Goal: Transaction & Acquisition: Purchase product/service

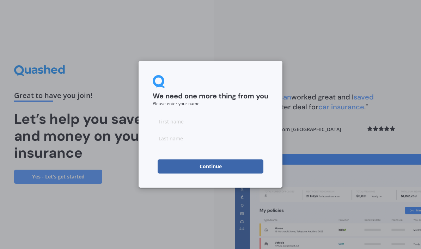
click at [177, 121] on input at bounding box center [211, 121] width 116 height 14
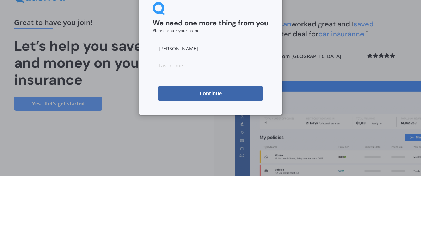
type input "[PERSON_NAME]"
click at [177, 131] on input at bounding box center [211, 138] width 116 height 14
type input "Suzuki"
click at [227, 160] on button "Continue" at bounding box center [211, 167] width 106 height 14
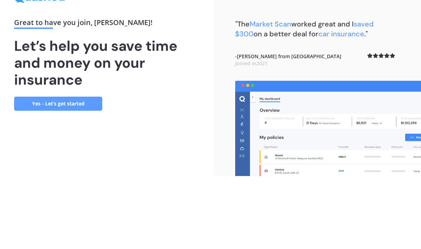
scroll to position [29, 0]
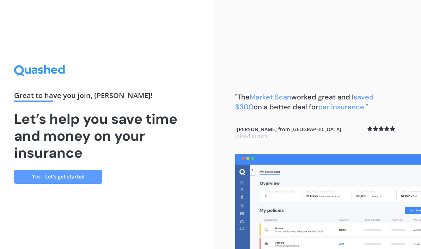
click at [88, 170] on link "Yes - Let’s get started" at bounding box center [58, 177] width 88 height 14
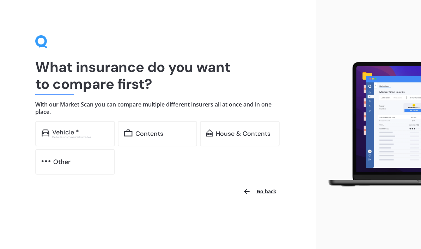
click at [160, 132] on div "Contents" at bounding box center [150, 133] width 28 height 7
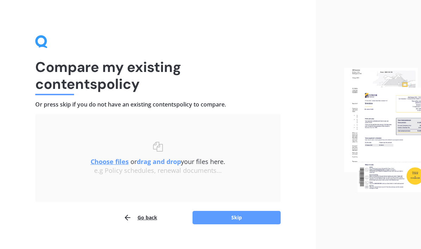
click at [156, 143] on div "Choose files or drag and drop your files here. Choose files or photos e.g Polic…" at bounding box center [157, 158] width 217 height 33
click at [252, 141] on div "Choose files or drag and drop your files here. Choose files or photos e.g Polic…" at bounding box center [157, 158] width 217 height 60
click at [109, 163] on u "Choose files" at bounding box center [110, 161] width 38 height 8
click at [112, 161] on u "Choose files" at bounding box center [110, 161] width 38 height 8
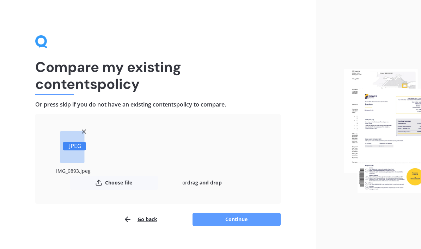
click at [248, 222] on button "Continue" at bounding box center [237, 219] width 88 height 13
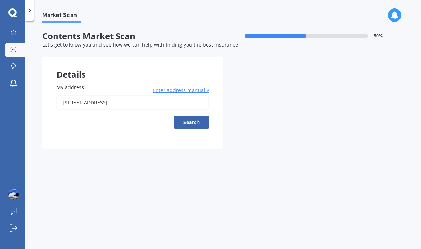
scroll to position [13, 0]
click at [194, 116] on button "Search" at bounding box center [191, 122] width 35 height 13
type input "[STREET_ADDRESS]"
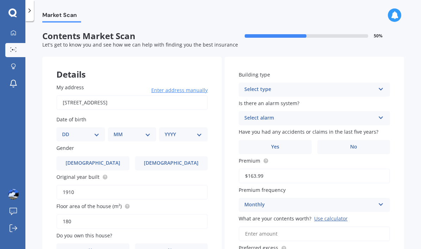
click at [98, 131] on select "DD 01 02 03 04 05 06 07 08 09 10 11 12 13 14 15 16 17 18 19 20 21 22 23 24 25 2…" at bounding box center [80, 135] width 37 height 8
select select "26"
click at [151, 131] on select "MM 01 02 03 04 05 06 07 08 09 10 11 12" at bounding box center [133, 135] width 35 height 8
select select "04"
click at [197, 131] on select "YYYY 2009 2008 2007 2006 2005 2004 2003 2002 2001 2000 1999 1998 1997 1996 1995…" at bounding box center [182, 135] width 35 height 8
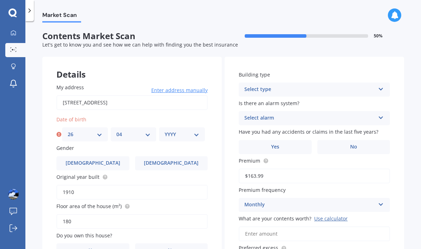
select select "1953"
click at [172, 160] on span "[DEMOGRAPHIC_DATA]" at bounding box center [171, 163] width 55 height 6
click at [0, 0] on input "[DEMOGRAPHIC_DATA]" at bounding box center [0, 0] width 0 height 0
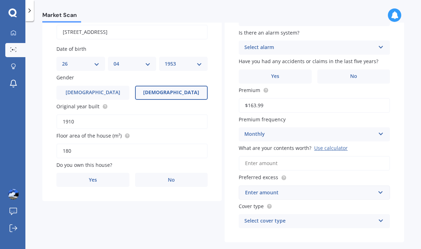
scroll to position [70, 0]
click at [103, 173] on label "Yes" at bounding box center [92, 180] width 73 height 14
click at [0, 0] on input "Yes" at bounding box center [0, 0] width 0 height 0
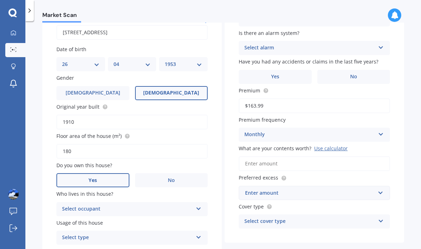
click at [200, 205] on icon at bounding box center [199, 207] width 6 height 5
click at [118, 217] on div "Owner" at bounding box center [132, 223] width 151 height 13
click at [200, 234] on icon at bounding box center [199, 236] width 6 height 5
click at [81, 208] on span "Permanent" at bounding box center [75, 211] width 27 height 7
click at [383, 44] on icon at bounding box center [381, 46] width 6 height 5
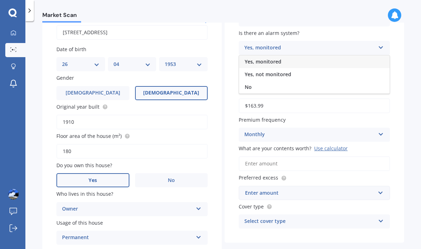
click at [250, 81] on div "No" at bounding box center [314, 87] width 151 height 13
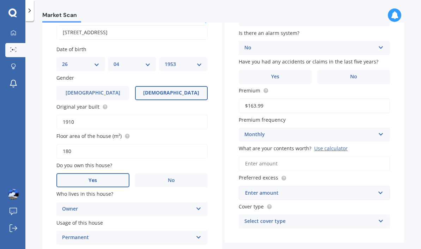
click at [353, 74] on span "No" at bounding box center [353, 77] width 7 height 6
click at [0, 0] on input "No" at bounding box center [0, 0] width 0 height 0
click at [277, 98] on input "$163.99" at bounding box center [314, 105] width 151 height 15
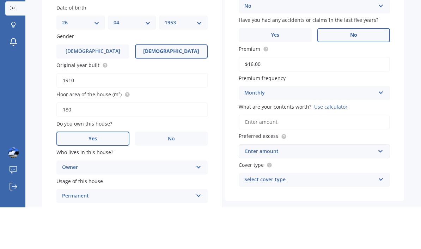
type input "$1.00"
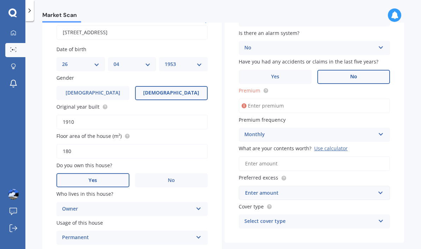
click at [274, 98] on input "Premium" at bounding box center [314, 105] width 151 height 15
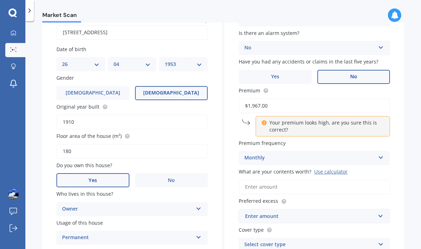
click at [275, 98] on input "$1,967.00" at bounding box center [314, 105] width 151 height 15
type input "$1,967.73"
click at [383, 154] on icon at bounding box center [381, 156] width 6 height 5
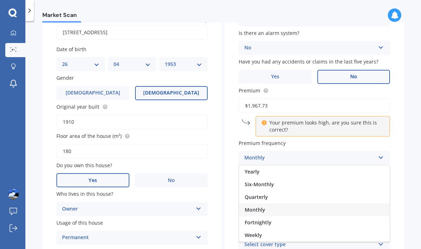
click at [253, 168] on span "Yearly" at bounding box center [252, 171] width 15 height 7
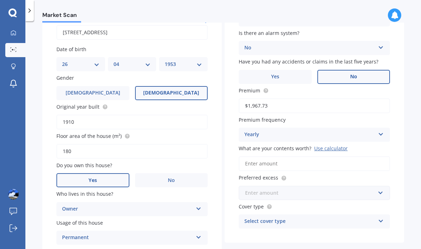
click at [381, 186] on input "text" at bounding box center [312, 192] width 145 height 13
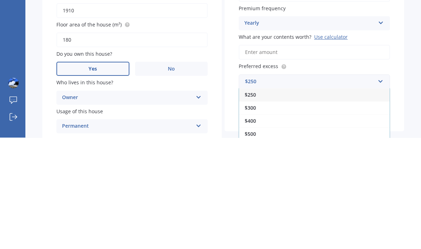
click at [247, 203] on span "$250" at bounding box center [250, 206] width 11 height 7
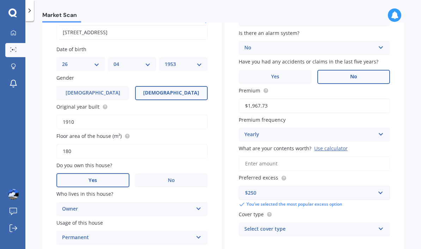
click at [379, 225] on icon at bounding box center [381, 227] width 6 height 5
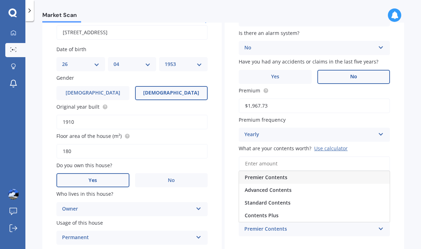
click at [330, 145] on div "Use calculator" at bounding box center [331, 148] width 34 height 7
click at [330, 156] on input "What are your contents worth? Use calculator" at bounding box center [314, 163] width 151 height 15
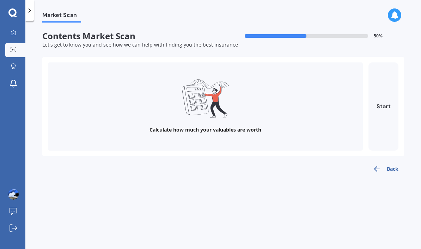
click at [382, 79] on button "Start" at bounding box center [384, 106] width 30 height 88
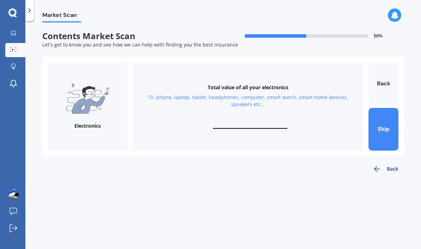
click at [262, 122] on input "text" at bounding box center [250, 125] width 74 height 7
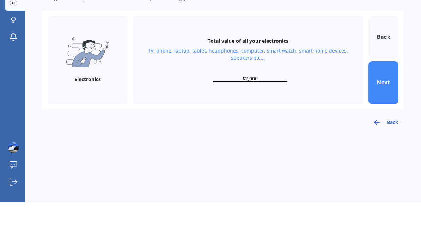
type input "$20,000"
click at [384, 108] on button "Next" at bounding box center [384, 129] width 30 height 43
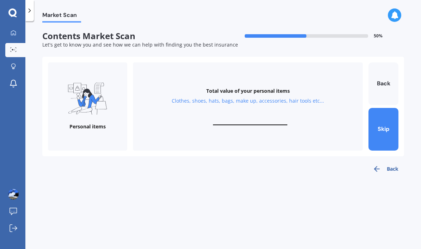
click at [245, 119] on input "text" at bounding box center [250, 122] width 74 height 7
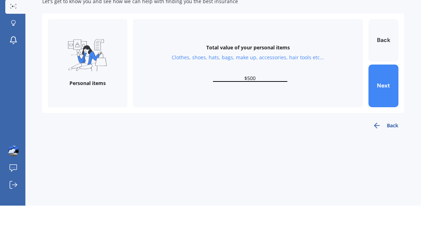
type input "$5,000"
click at [383, 108] on button "Next" at bounding box center [384, 129] width 30 height 43
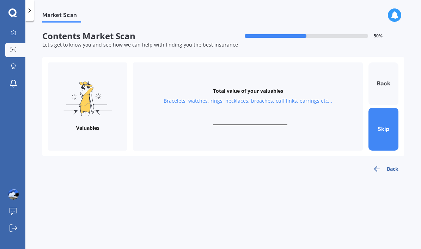
click at [241, 119] on input "text" at bounding box center [250, 122] width 74 height 7
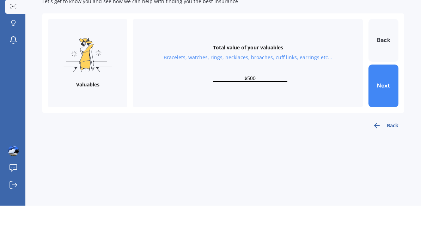
type input "$5,000"
click at [385, 108] on button "Next" at bounding box center [384, 129] width 30 height 43
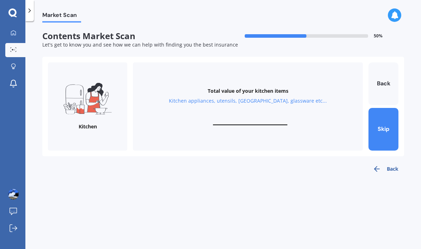
click at [247, 119] on input "text" at bounding box center [250, 122] width 74 height 7
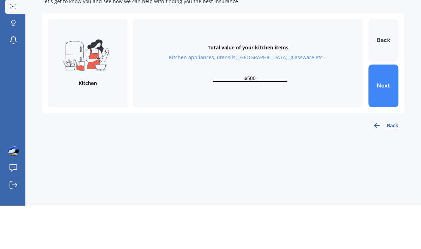
type input "$5,000"
click at [385, 108] on button "Next" at bounding box center [384, 129] width 30 height 43
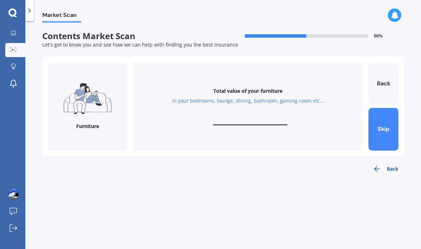
click at [246, 119] on input "text" at bounding box center [250, 122] width 74 height 7
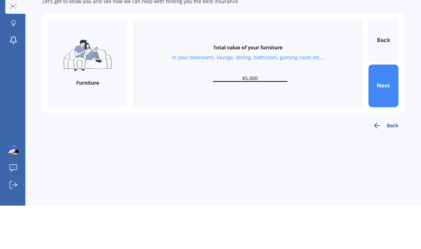
type input "$50,000"
click at [386, 108] on button "Next" at bounding box center [384, 129] width 30 height 43
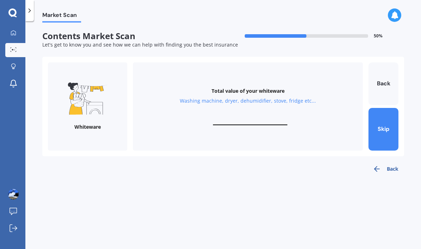
click at [258, 119] on input "text" at bounding box center [250, 122] width 74 height 7
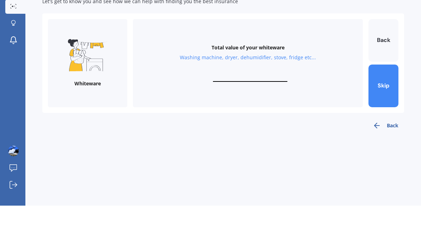
click at [385, 62] on button "Back" at bounding box center [384, 83] width 30 height 43
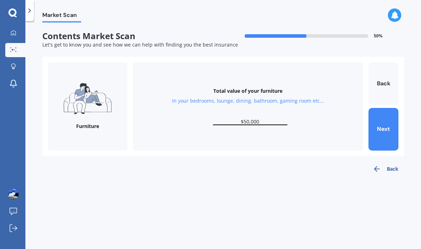
click at [379, 62] on button "Back" at bounding box center [384, 83] width 30 height 43
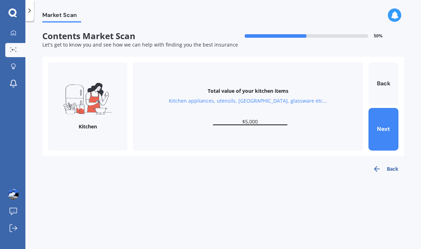
click at [381, 62] on button "Back" at bounding box center [384, 83] width 30 height 43
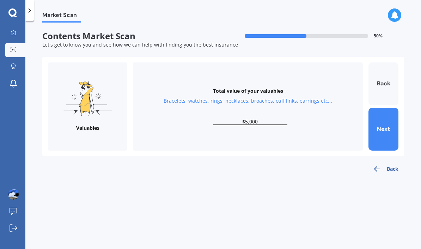
click at [381, 62] on button "Back" at bounding box center [384, 83] width 30 height 43
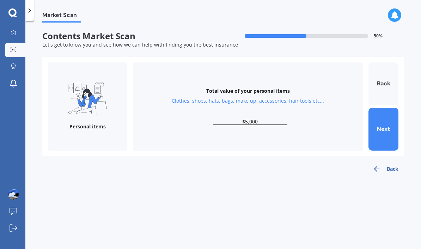
click at [381, 62] on button "Back" at bounding box center [384, 83] width 30 height 43
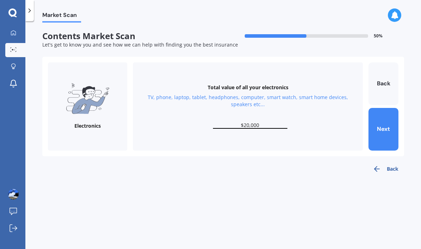
click at [389, 108] on button "Next" at bounding box center [384, 129] width 30 height 43
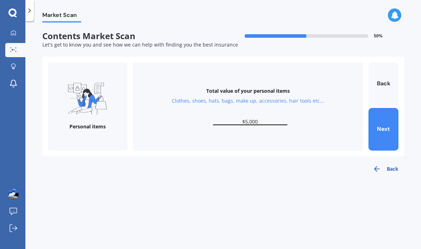
click at [386, 108] on button "Next" at bounding box center [384, 129] width 30 height 43
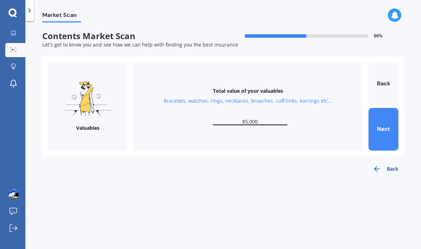
click at [382, 108] on button "Next" at bounding box center [384, 129] width 30 height 43
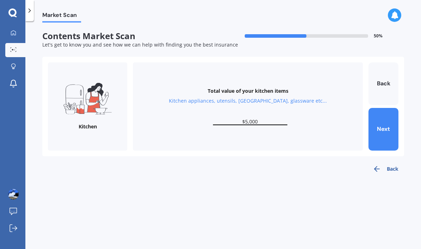
click at [384, 108] on button "Next" at bounding box center [384, 129] width 30 height 43
type input "$50,000"
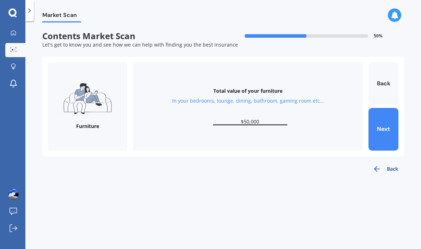
click at [387, 108] on button "Next" at bounding box center [384, 129] width 30 height 43
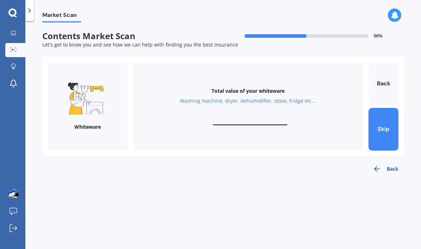
click at [261, 119] on input "text" at bounding box center [250, 122] width 74 height 7
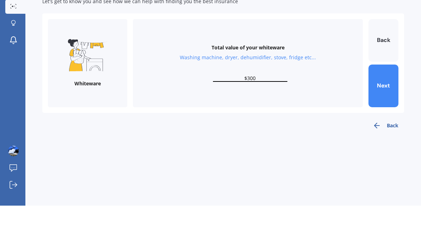
type input "$3,000"
click at [382, 108] on button "Next" at bounding box center [384, 129] width 30 height 43
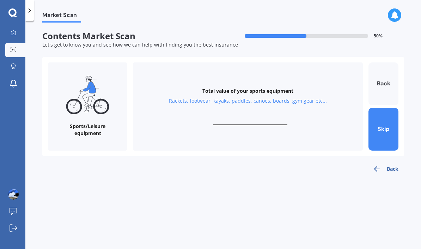
click at [272, 119] on input "text" at bounding box center [250, 122] width 74 height 7
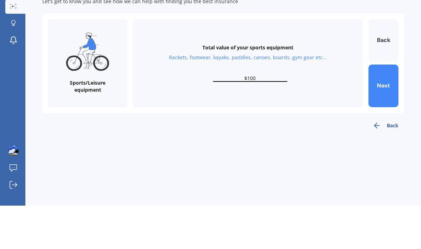
type input "$1,000"
click at [387, 108] on button "Next" at bounding box center [384, 129] width 30 height 43
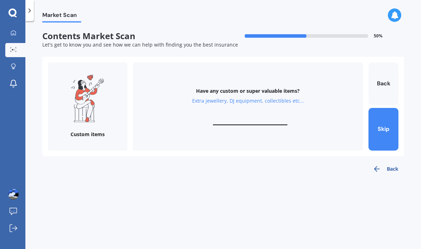
click at [241, 119] on input "text" at bounding box center [250, 122] width 74 height 7
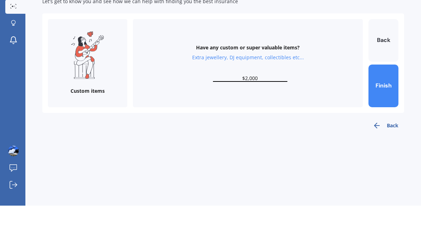
type input "$20,000"
click at [384, 108] on button "Finish" at bounding box center [384, 129] width 30 height 43
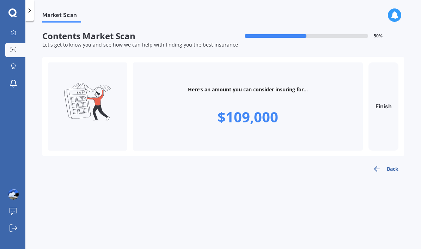
click at [383, 77] on button "Finish" at bounding box center [384, 106] width 30 height 88
type input "$109,000"
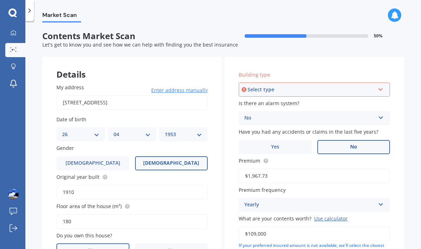
click at [381, 86] on icon at bounding box center [381, 88] width 6 height 5
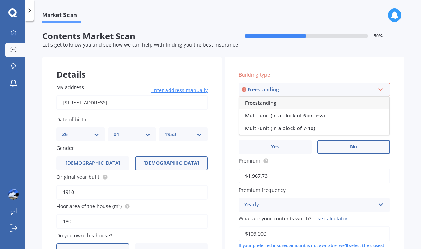
click at [268, 100] on span "Freestanding" at bounding box center [260, 103] width 31 height 7
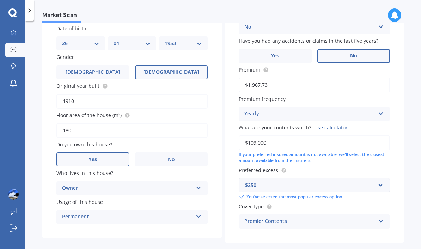
scroll to position [91, 0]
select select "26"
select select "04"
select select "1953"
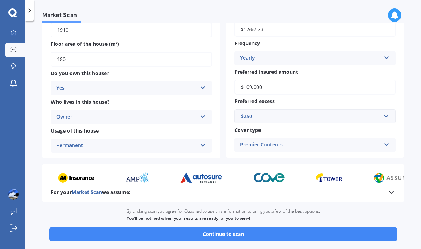
scroll to position [29, 0]
click at [241, 228] on button "Continue to scan" at bounding box center [223, 234] width 348 height 13
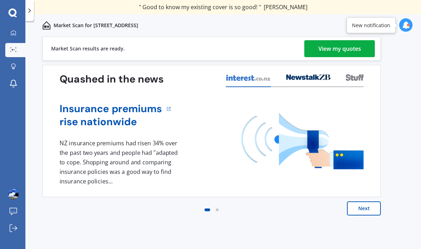
click at [354, 49] on div "View my quotes" at bounding box center [340, 48] width 43 height 17
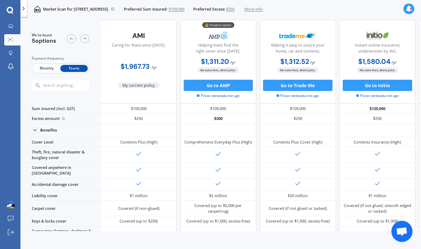
scroll to position [6, 1]
click at [223, 88] on button "Go to AMP" at bounding box center [219, 85] width 70 height 11
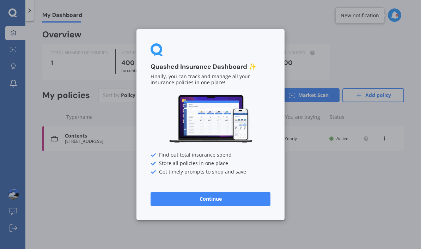
scroll to position [29, 0]
click at [219, 198] on button "Continue" at bounding box center [211, 199] width 120 height 14
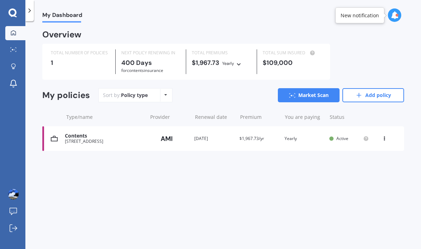
scroll to position [0, 0]
click at [285, 62] on div "$109,000" at bounding box center [292, 62] width 59 height 7
click at [369, 16] on div "New notification" at bounding box center [360, 15] width 38 height 7
click at [281, 63] on div "$109,000" at bounding box center [292, 62] width 59 height 7
click at [282, 62] on div "$109,000" at bounding box center [292, 62] width 59 height 7
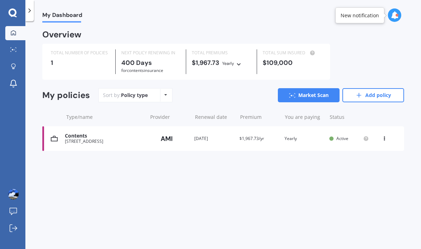
click at [285, 61] on div "$109,000" at bounding box center [292, 62] width 59 height 7
click at [32, 14] on div at bounding box center [29, 10] width 8 height 21
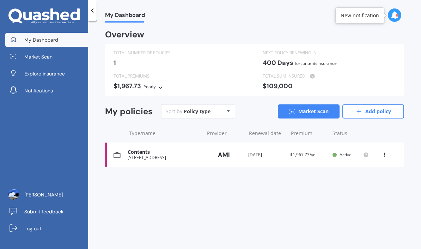
click at [48, 56] on span "Market Scan" at bounding box center [38, 56] width 28 height 7
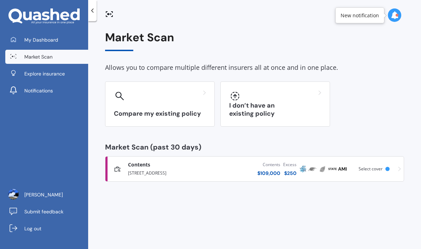
click at [172, 96] on div at bounding box center [160, 95] width 92 height 11
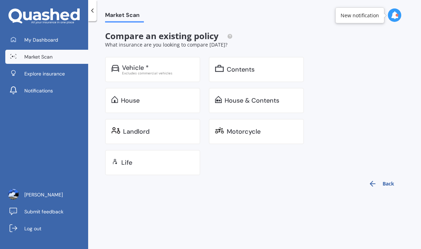
click at [241, 69] on div "Contents" at bounding box center [241, 69] width 28 height 7
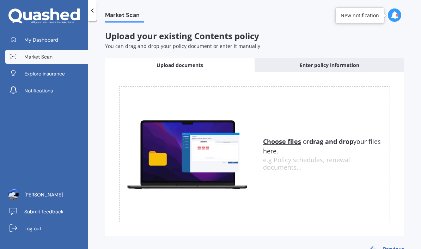
click at [284, 144] on u "Choose files" at bounding box center [282, 141] width 38 height 8
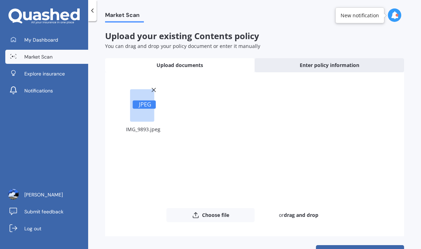
click at [325, 67] on span "Enter policy information" at bounding box center [330, 65] width 60 height 7
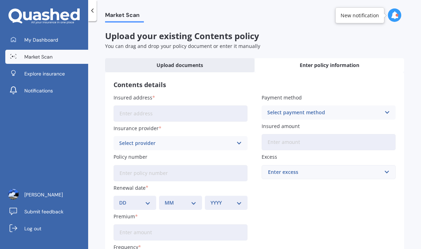
click at [151, 112] on input "Insured address" at bounding box center [181, 114] width 134 height 16
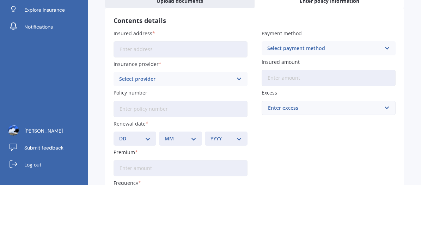
type input "9 Paisley Terrace KaroriWellington 6012"
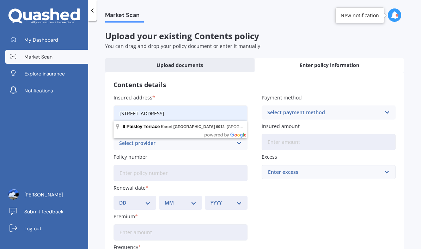
click at [240, 139] on icon at bounding box center [239, 143] width 6 height 8
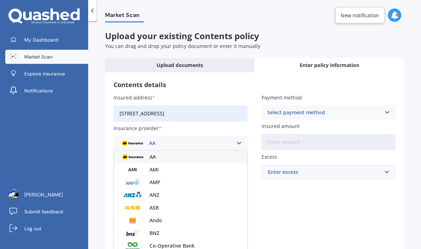
click at [153, 167] on span "AMI" at bounding box center [154, 169] width 9 height 5
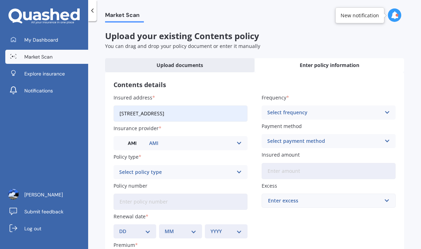
click at [241, 168] on icon at bounding box center [239, 172] width 6 height 8
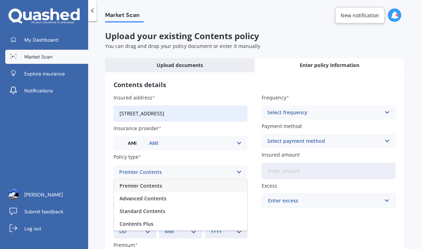
click at [151, 184] on span "Premier Contents" at bounding box center [141, 186] width 43 height 5
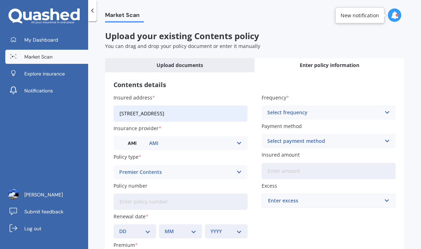
click at [179, 194] on input "Policy number" at bounding box center [181, 202] width 134 height 16
